Goal: Obtain resource: Obtain resource

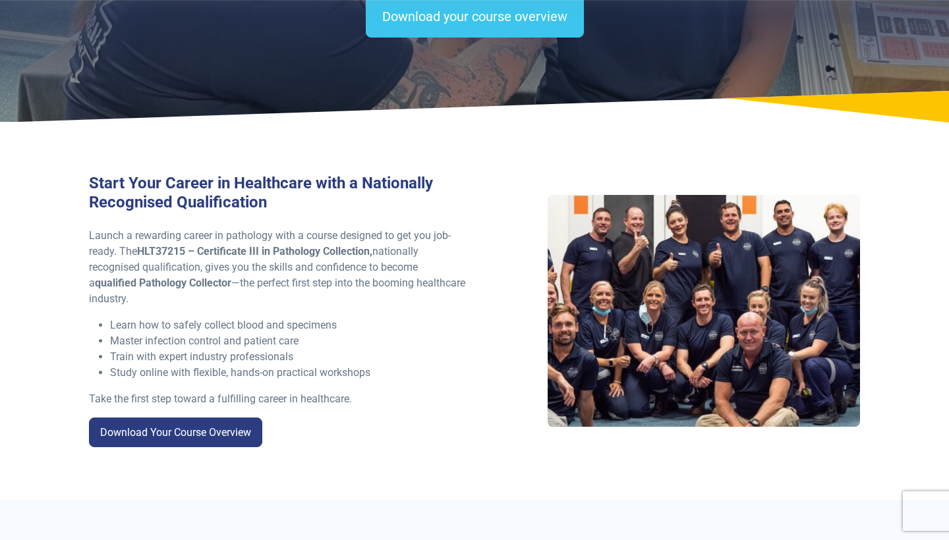
scroll to position [252, 0]
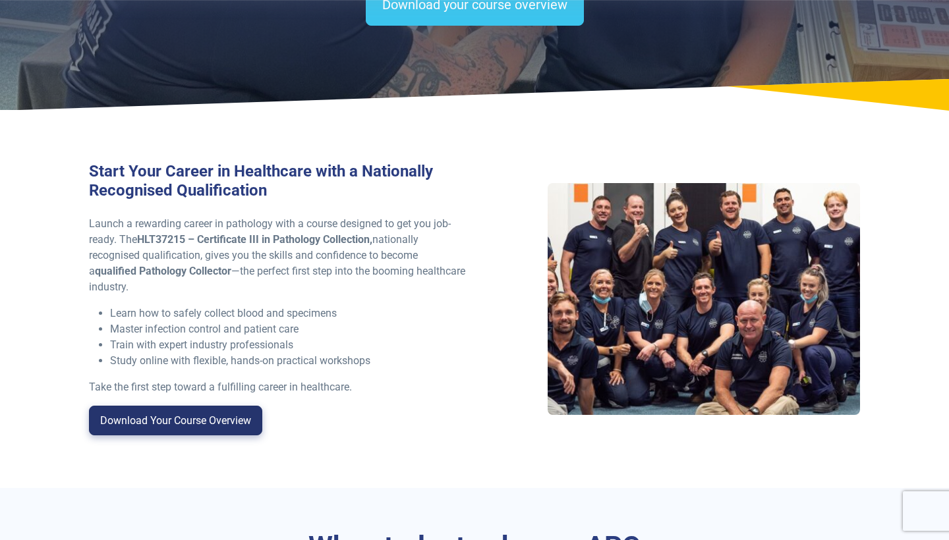
click at [178, 414] on link "Download Your Course Overview" at bounding box center [175, 421] width 173 height 30
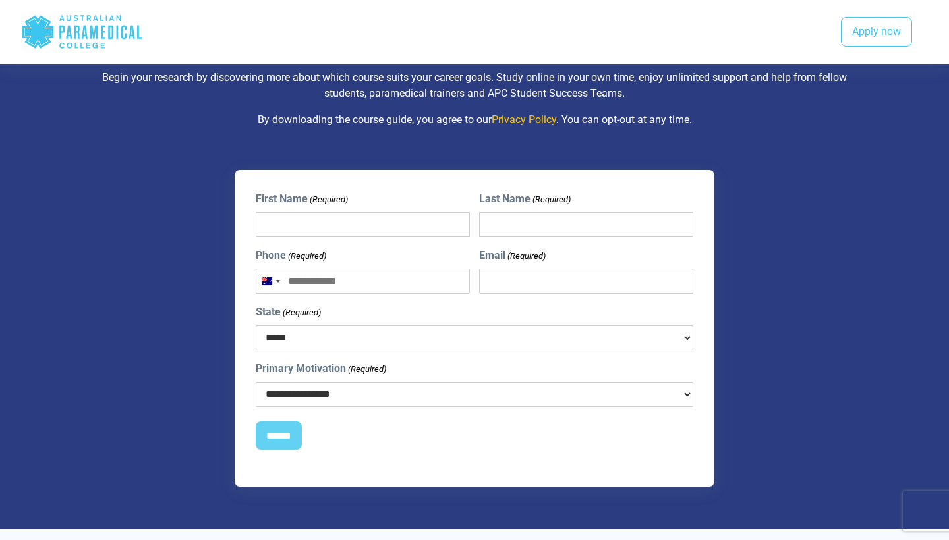
scroll to position [1047, 0]
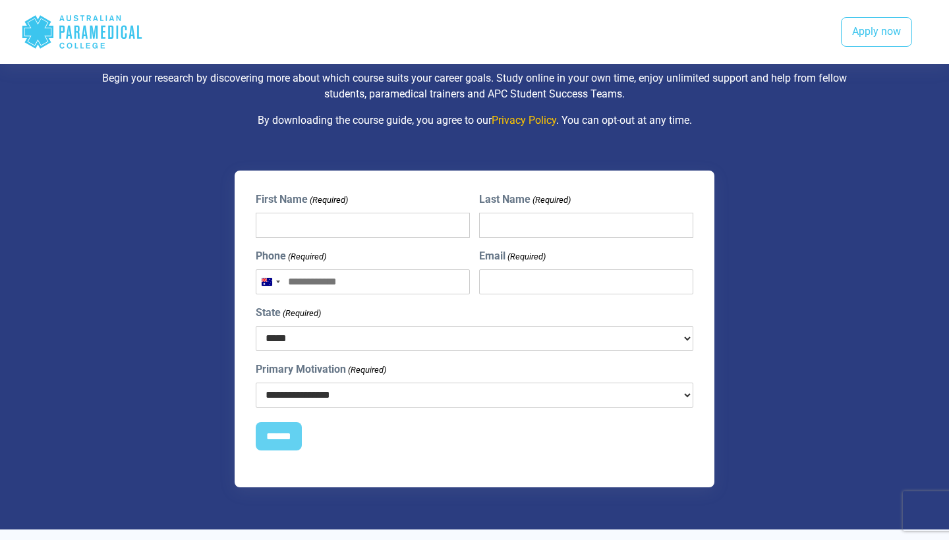
type input "******"
type input "**********"
select select "***"
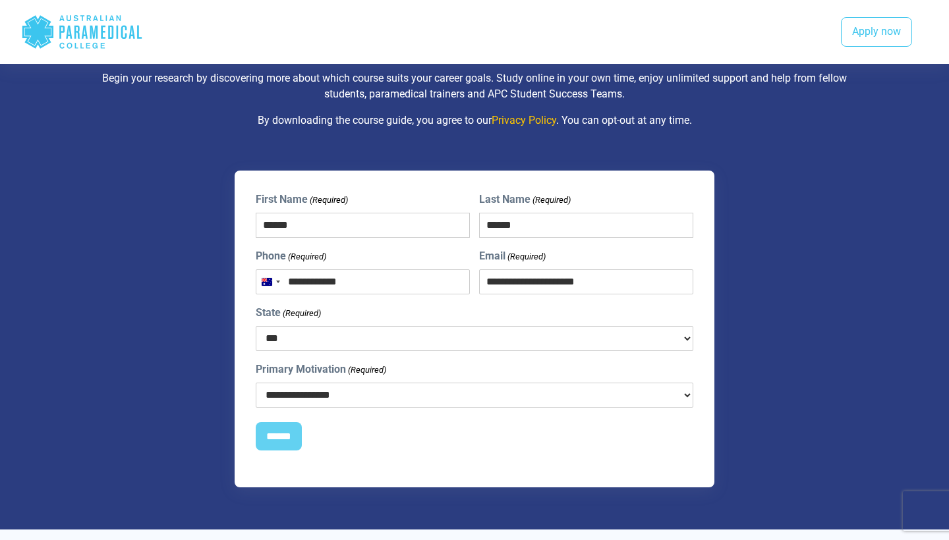
select select "**********"
click at [287, 440] on input "******" at bounding box center [279, 436] width 46 height 29
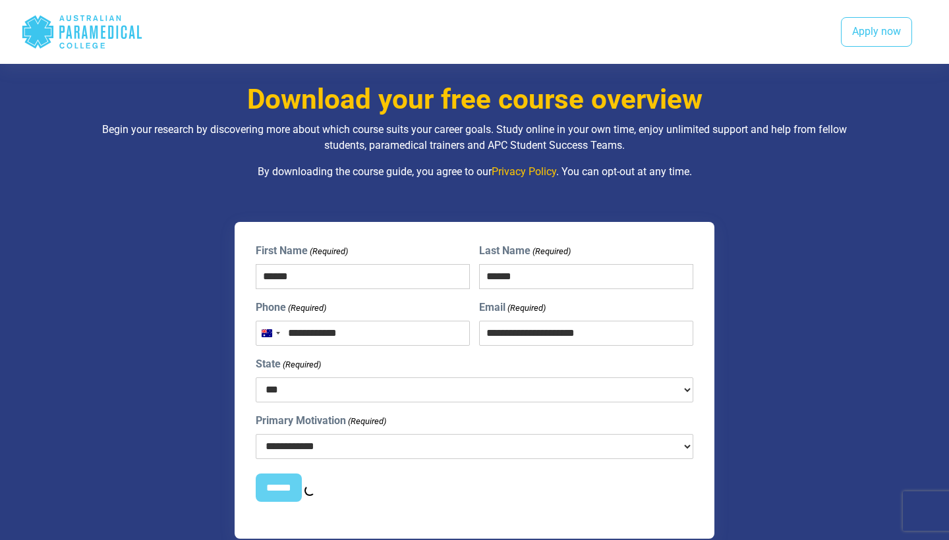
scroll to position [598, 0]
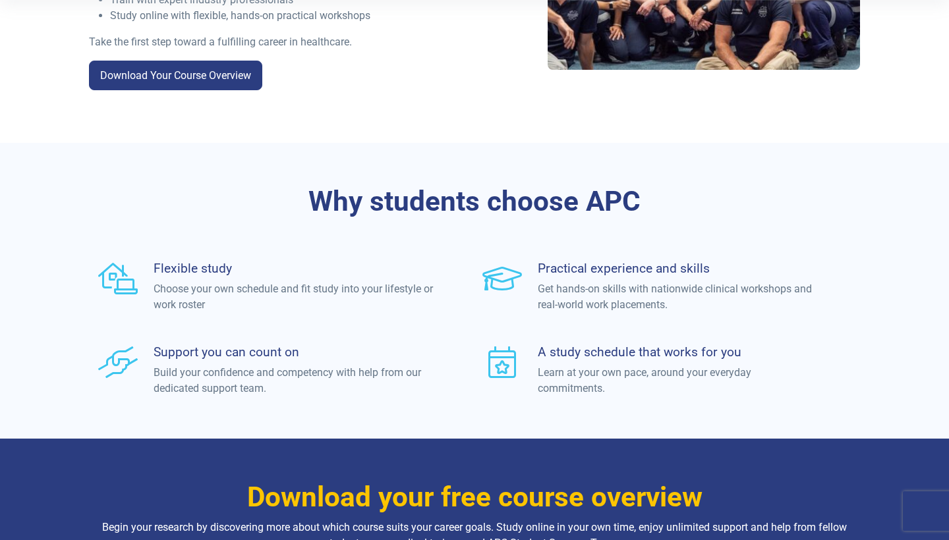
scroll to position [252, 0]
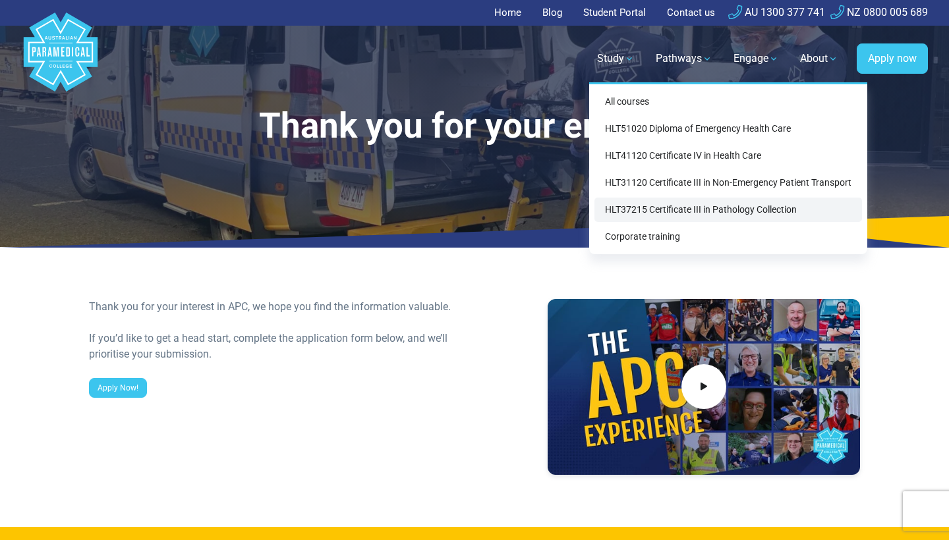
click at [628, 204] on link "HLT37215 Certificate III in Pathology Collection" at bounding box center [728, 210] width 268 height 24
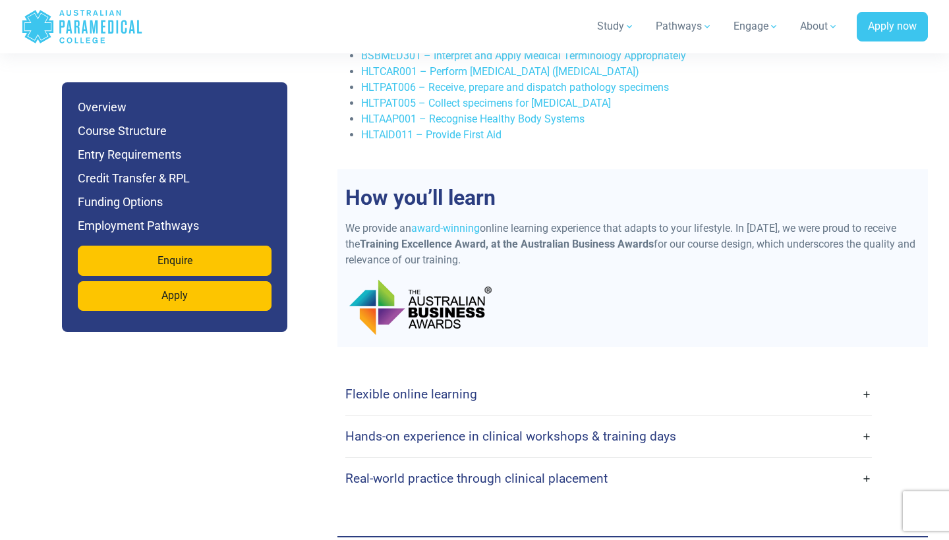
scroll to position [2737, 0]
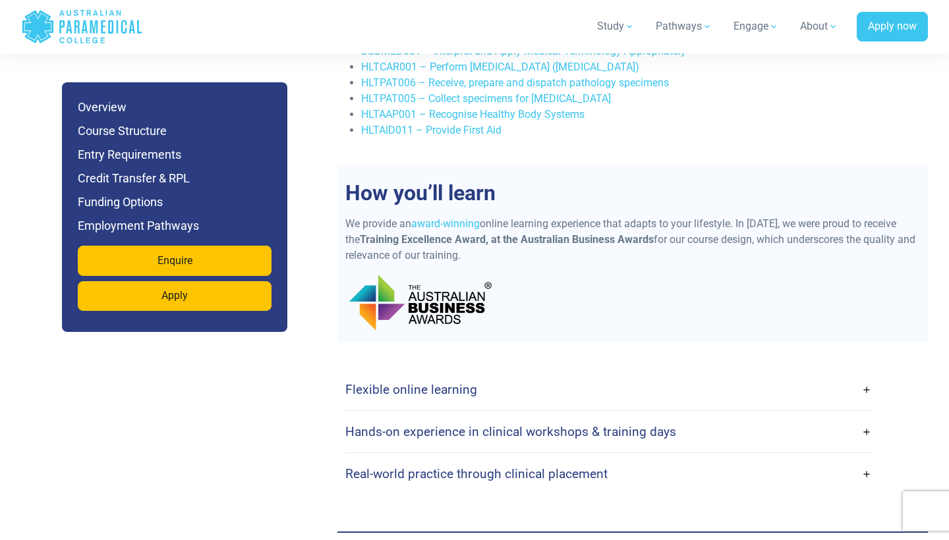
click at [501, 374] on link "Flexible online learning" at bounding box center [608, 389] width 527 height 31
click at [866, 374] on link "Flexible online learning" at bounding box center [608, 389] width 527 height 31
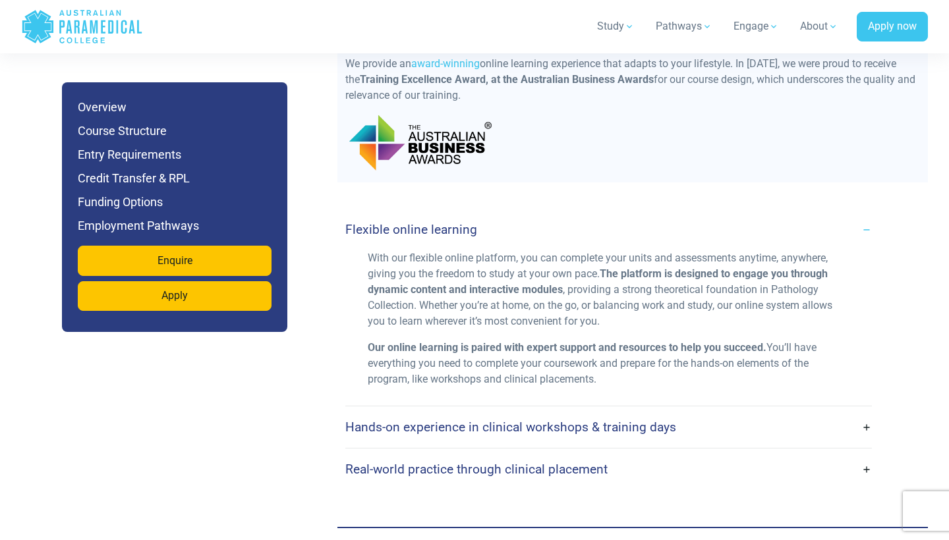
scroll to position [2909, 0]
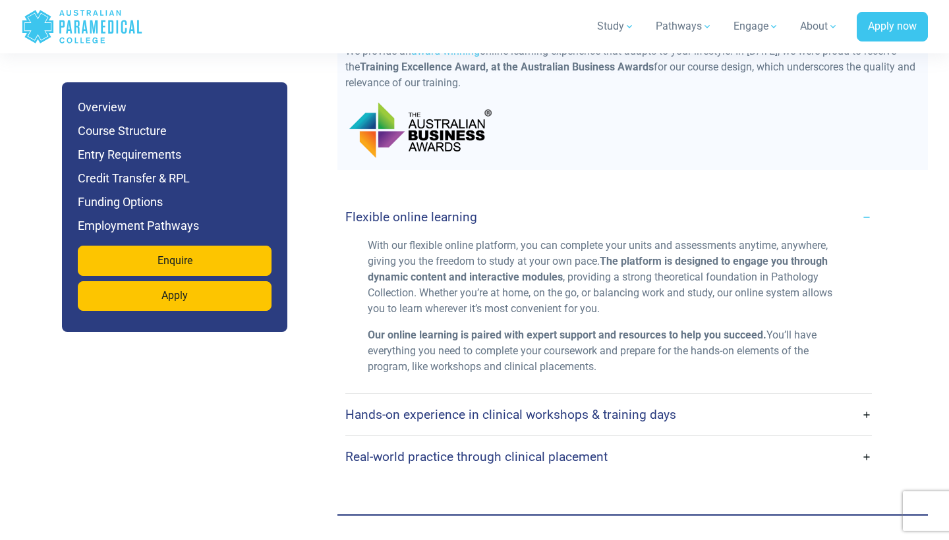
click at [864, 399] on link "Hands-on experience in clinical workshops & training days" at bounding box center [608, 414] width 527 height 31
click at [869, 399] on link "Hands-on experience in clinical workshops & training days" at bounding box center [608, 414] width 527 height 31
click at [868, 399] on link "Hands-on experience in clinical workshops & training days" at bounding box center [608, 414] width 527 height 31
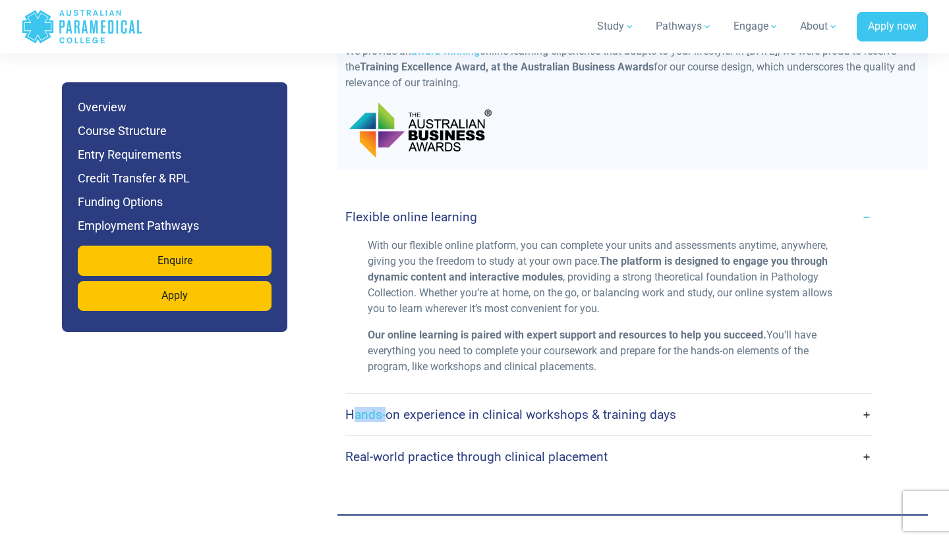
click at [868, 399] on link "Hands-on experience in clinical workshops & training days" at bounding box center [608, 414] width 527 height 31
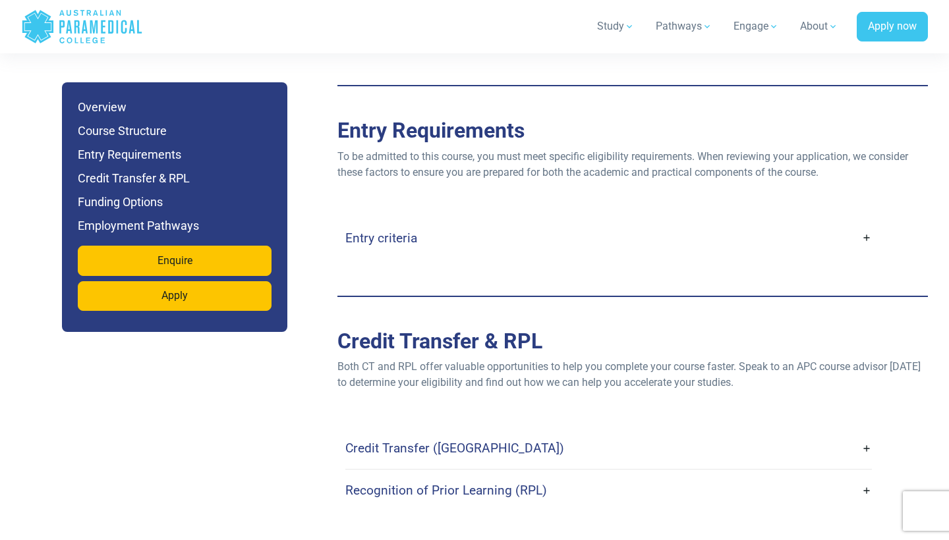
scroll to position [3354, 0]
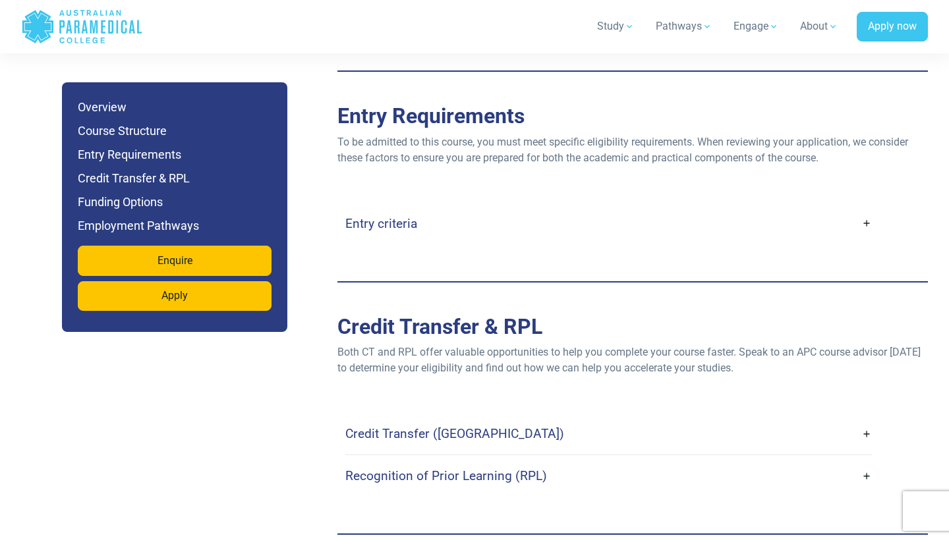
click at [865, 208] on link "Entry criteria" at bounding box center [608, 223] width 527 height 31
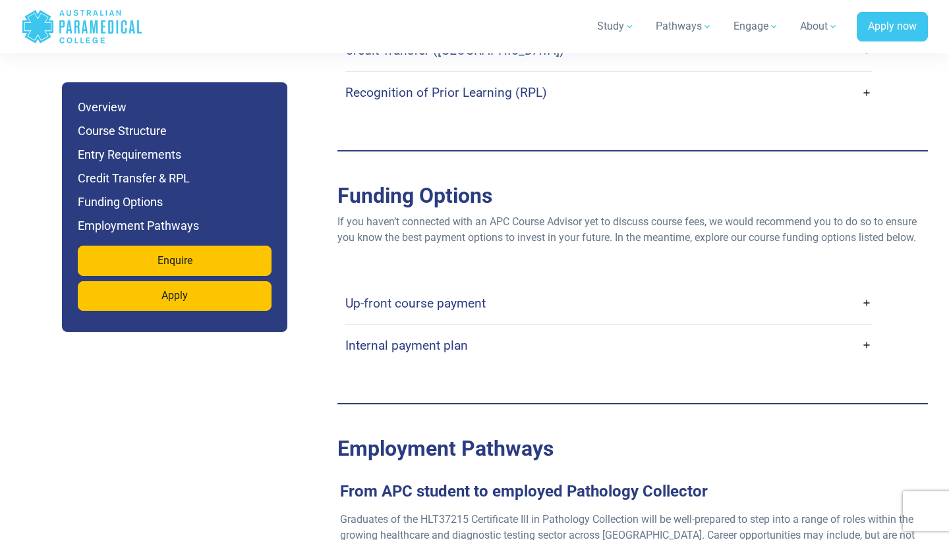
scroll to position [4104, 0]
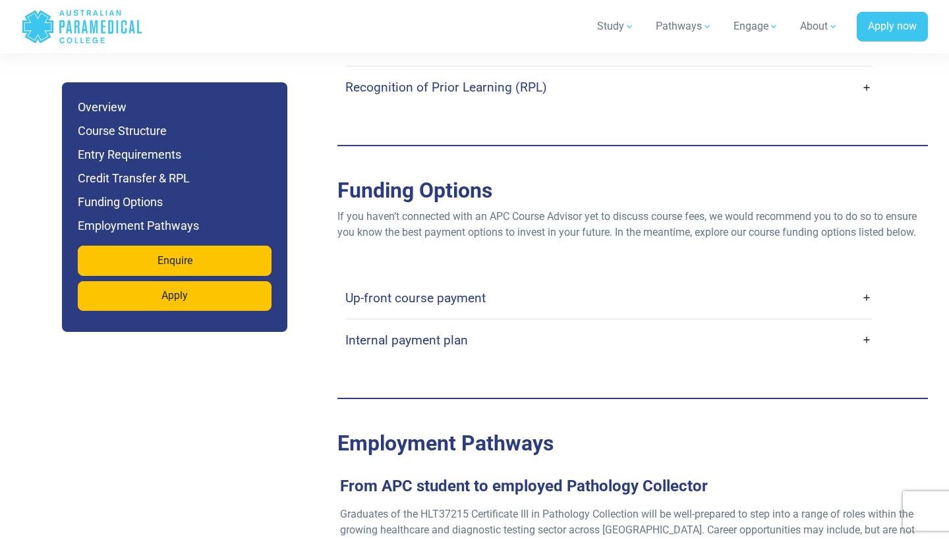
click at [845, 283] on link "Up-front course payment" at bounding box center [608, 298] width 527 height 31
click at [863, 283] on link "Up-front course payment" at bounding box center [608, 298] width 527 height 31
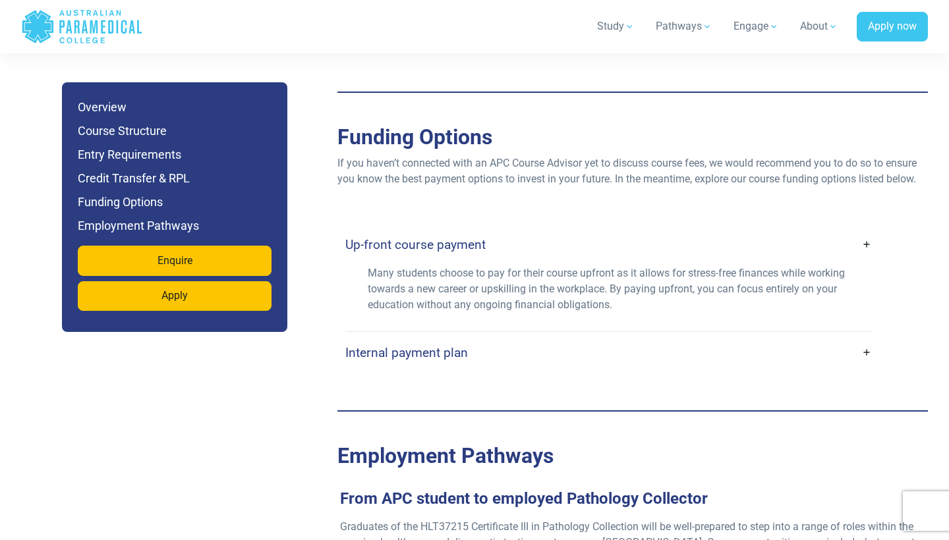
scroll to position [4162, 0]
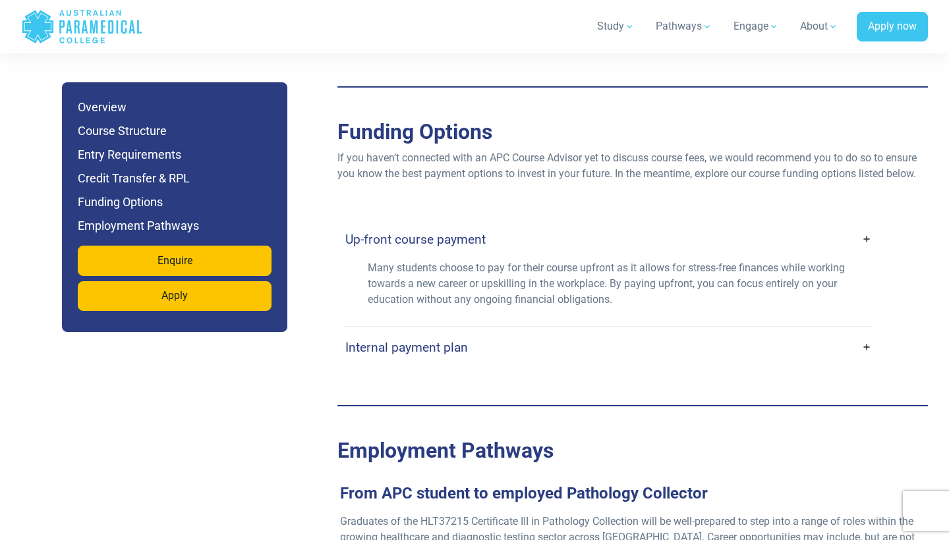
click at [864, 332] on link "Internal payment plan" at bounding box center [608, 347] width 527 height 31
click at [867, 332] on link "Internal payment plan" at bounding box center [608, 347] width 527 height 31
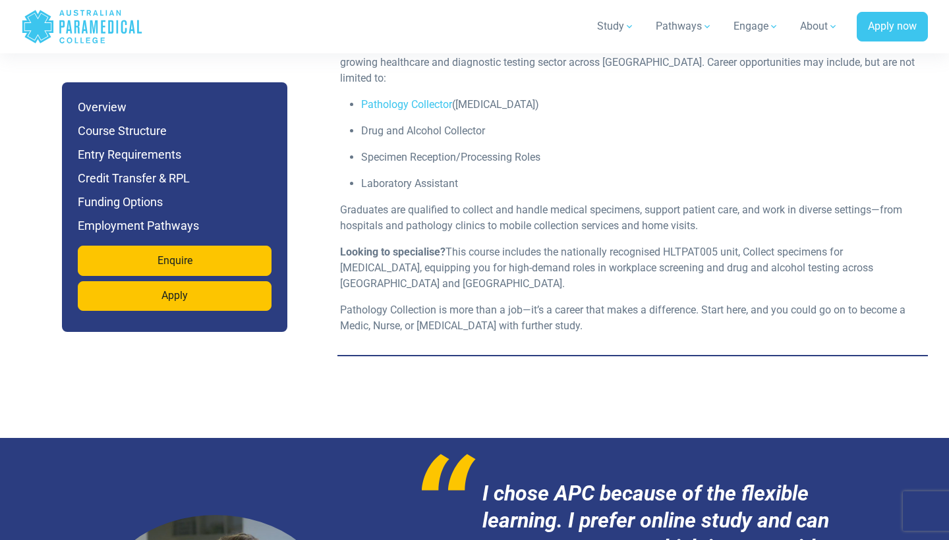
scroll to position [4763, 0]
